Goal: Transaction & Acquisition: Purchase product/service

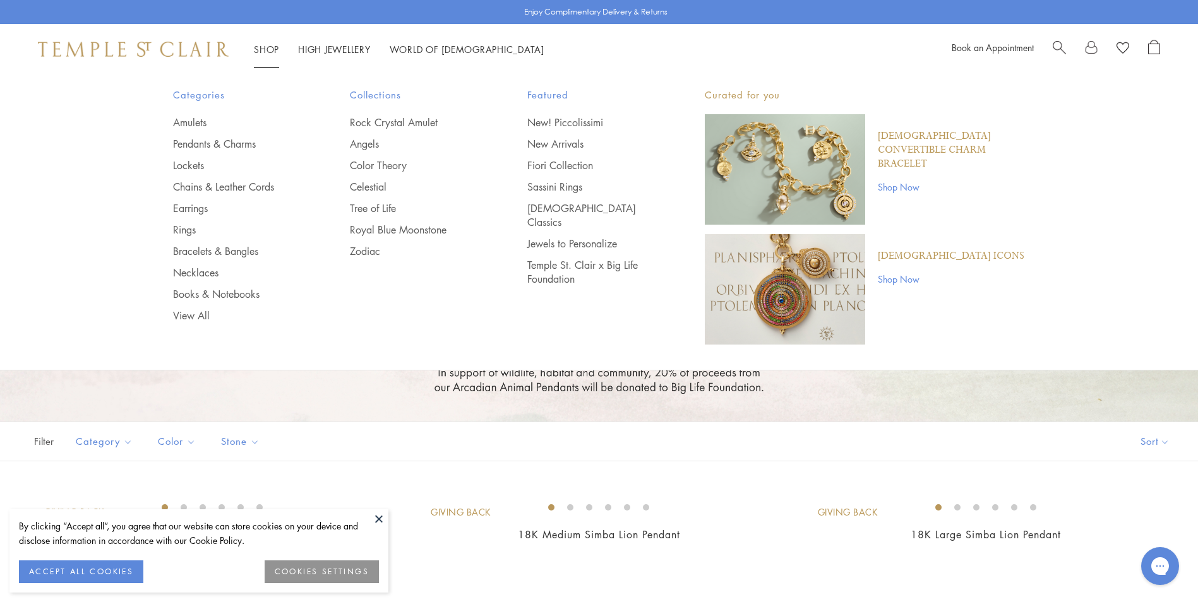
click at [272, 50] on link "Shop Shop" at bounding box center [266, 49] width 25 height 13
click at [220, 206] on link "Earrings" at bounding box center [236, 208] width 127 height 14
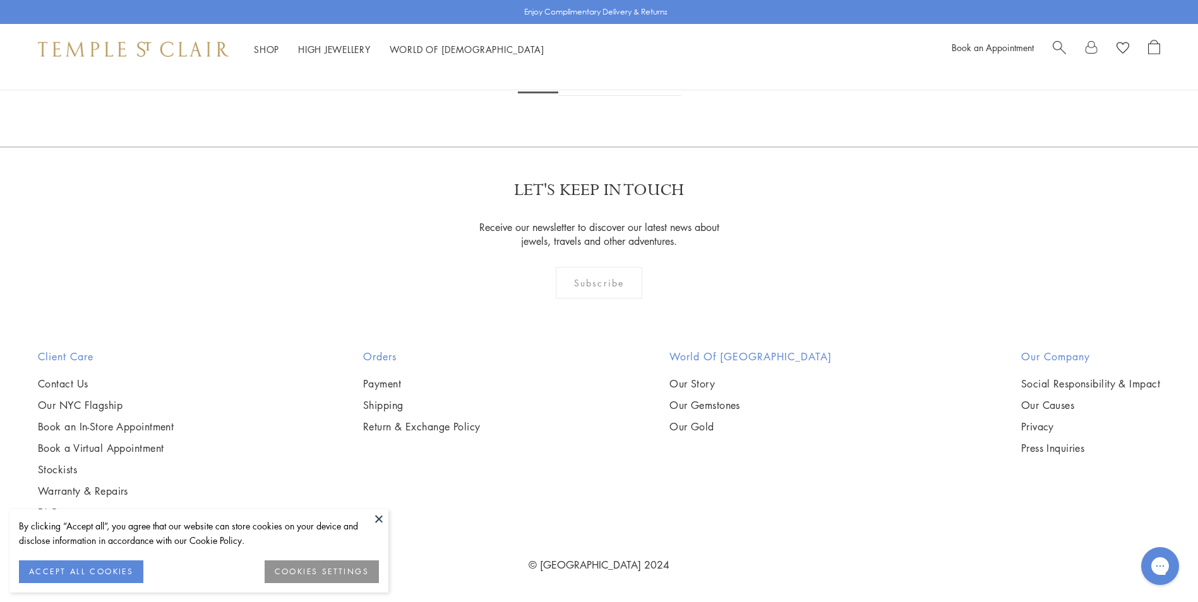
scroll to position [4150, 0]
click at [581, 96] on link "2" at bounding box center [579, 78] width 42 height 35
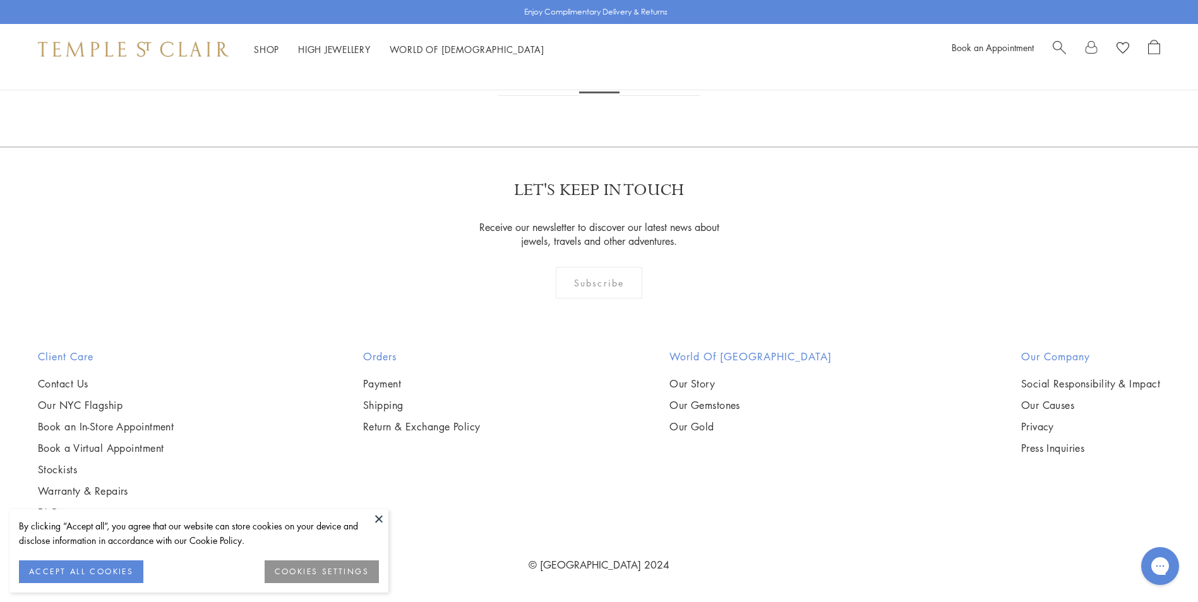
click at [0, 0] on img at bounding box center [0, 0] width 0 height 0
click at [638, 96] on link "3" at bounding box center [640, 78] width 42 height 35
